Goal: Check status

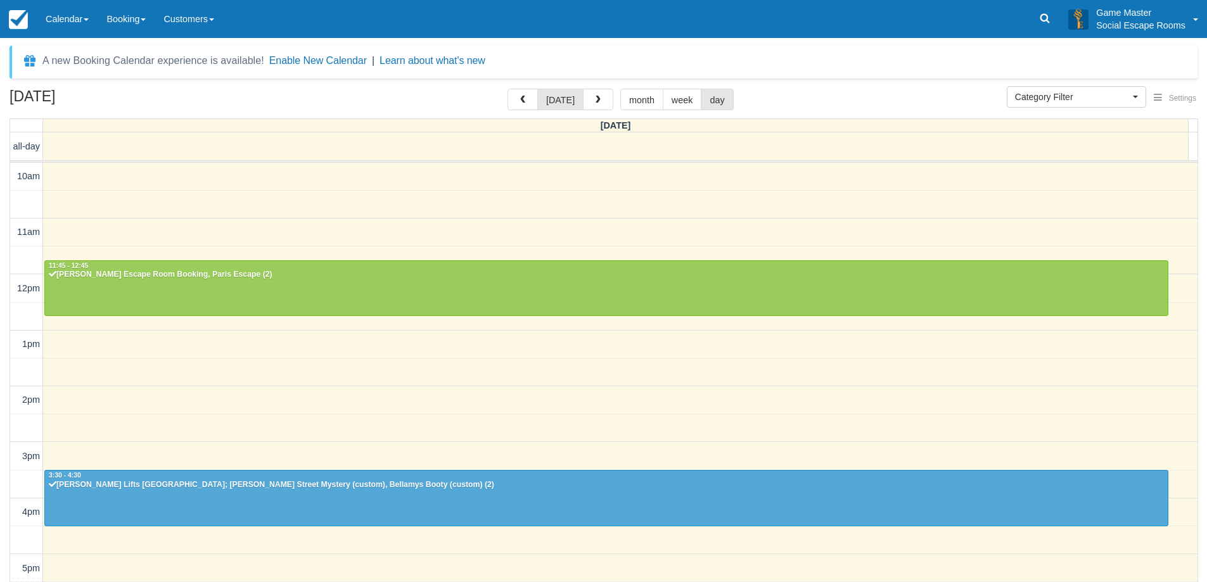
select select
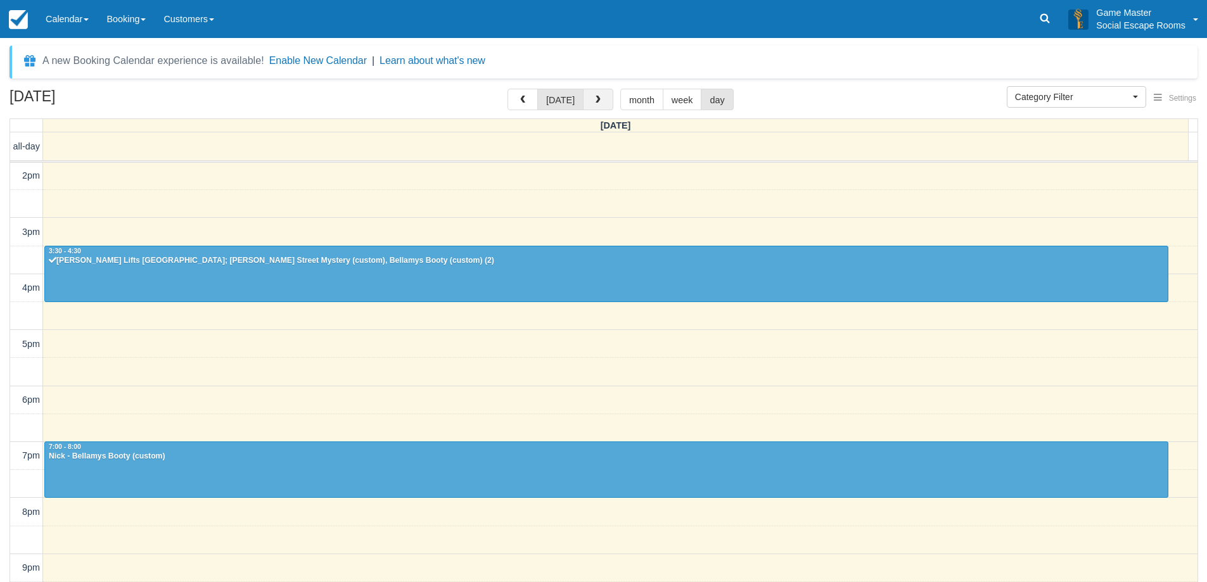
click at [598, 108] on button "button" at bounding box center [598, 100] width 30 height 22
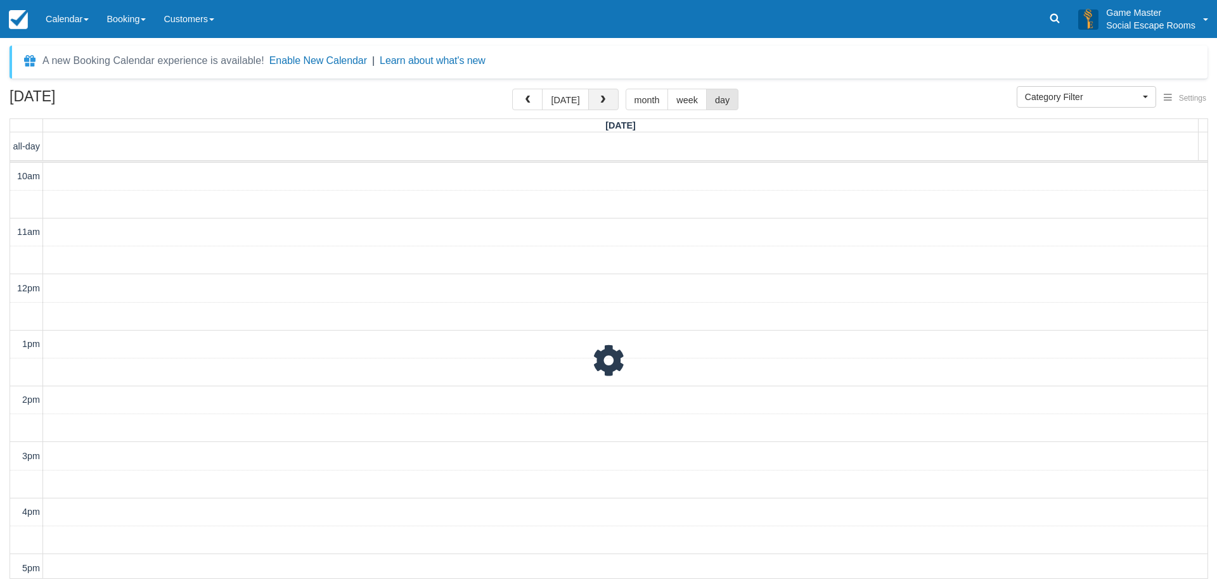
scroll to position [224, 0]
click at [558, 97] on button "[DATE]" at bounding box center [565, 100] width 46 height 22
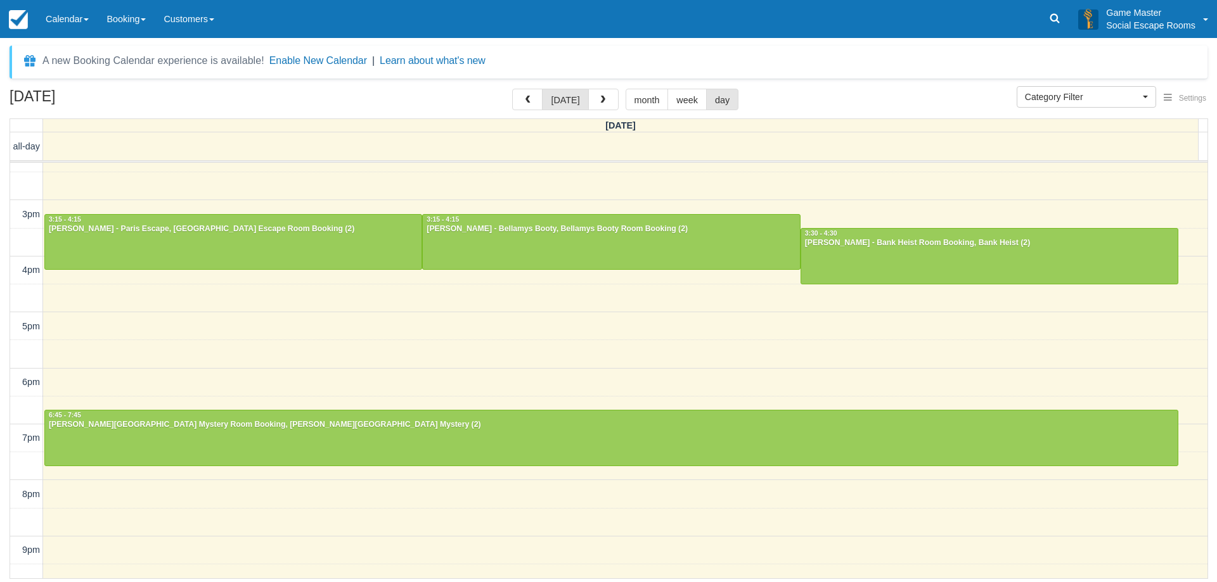
scroll to position [220, 0]
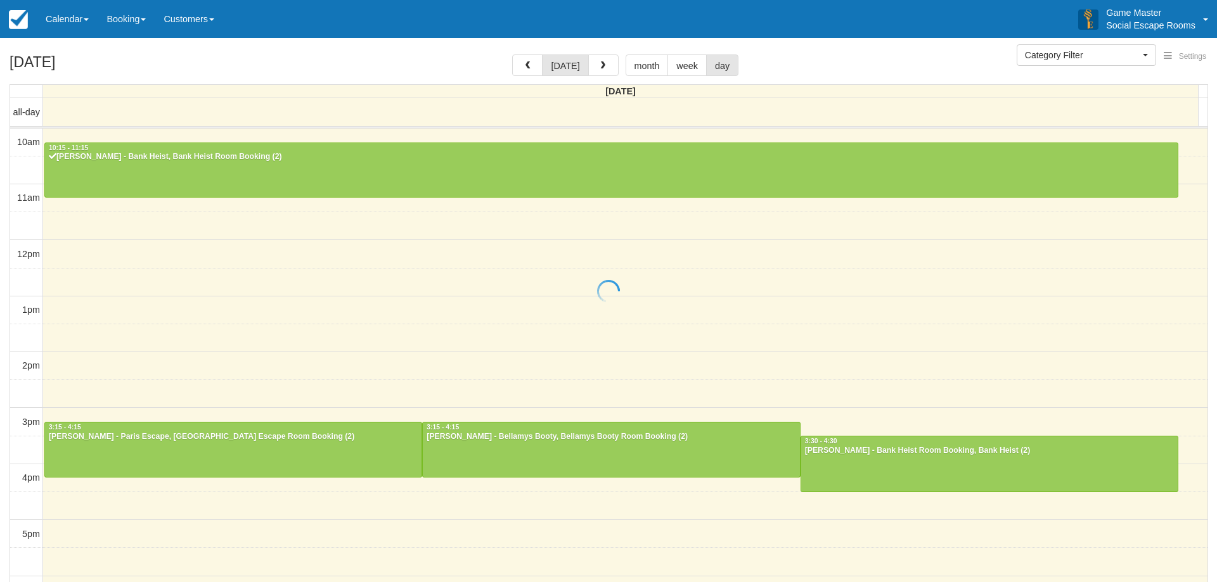
select select
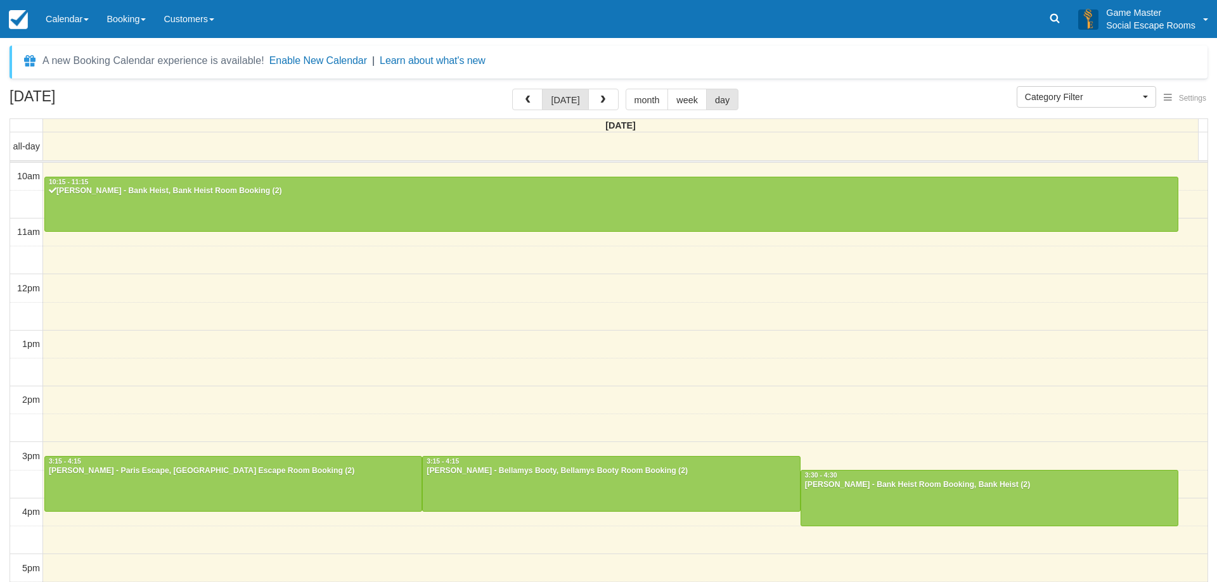
select select
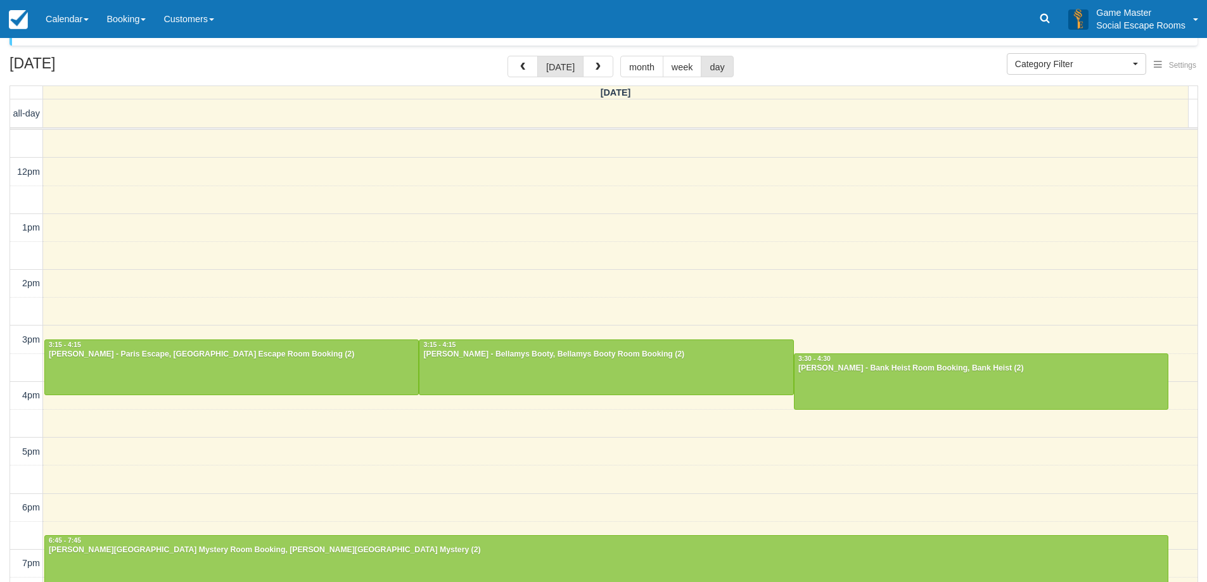
scroll to position [53, 0]
